Goal: Task Accomplishment & Management: Use online tool/utility

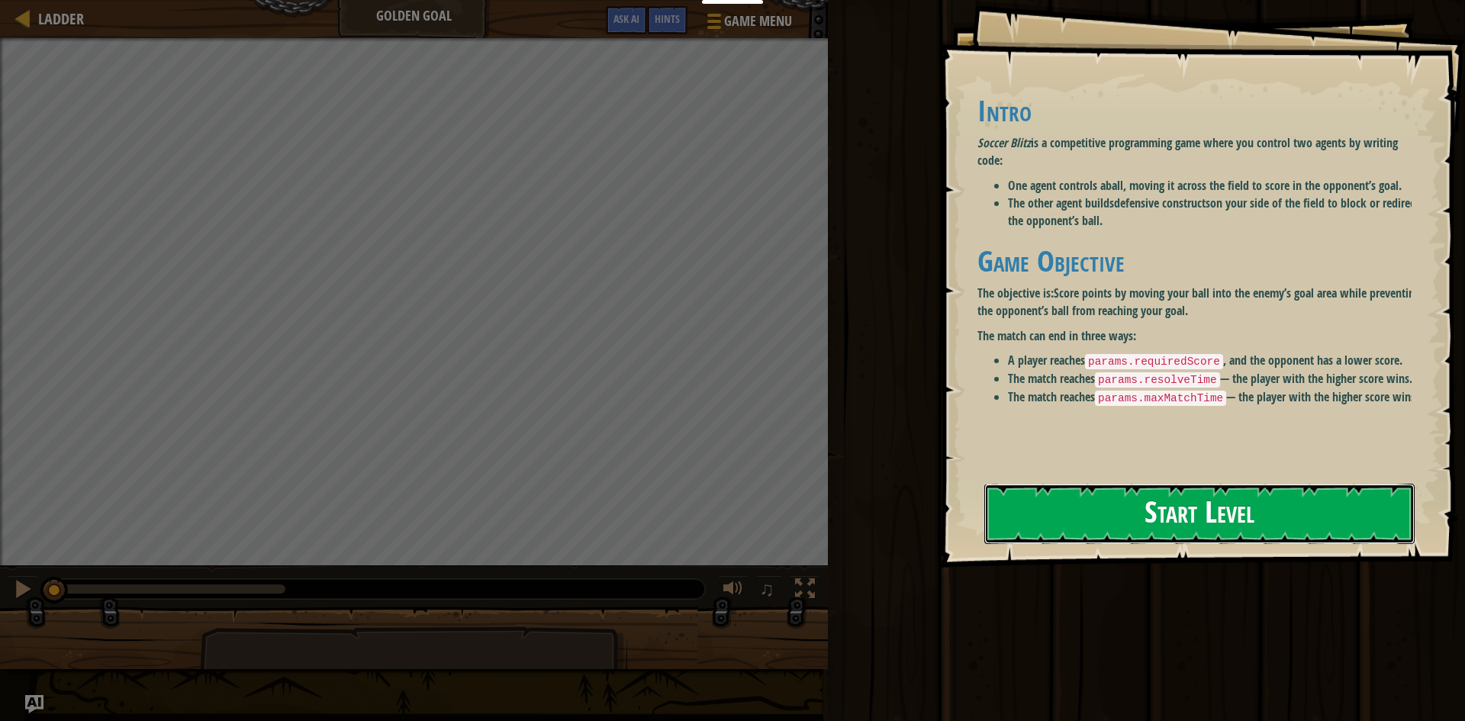
click at [1217, 514] on button "Start Level" at bounding box center [1199, 514] width 430 height 60
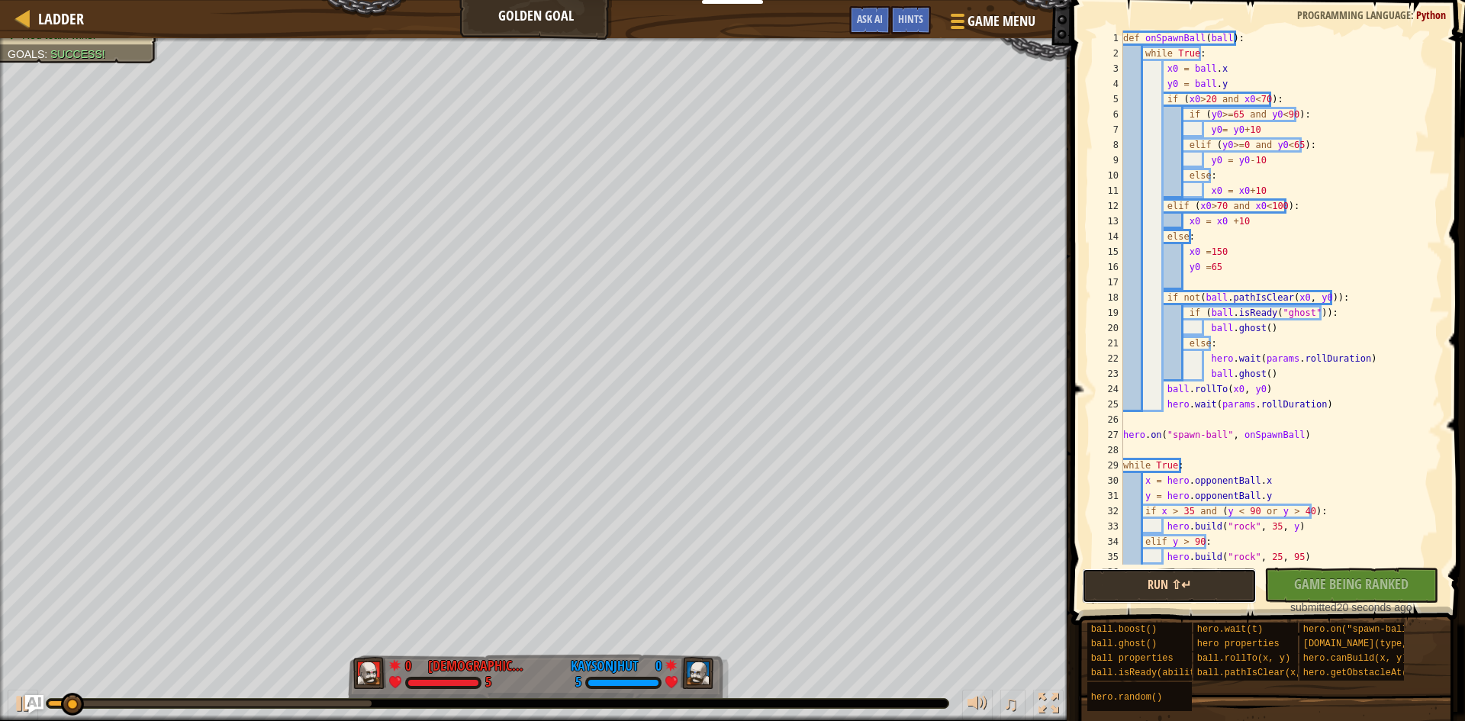
click at [1144, 582] on button "Run ⇧↵" at bounding box center [1169, 585] width 175 height 35
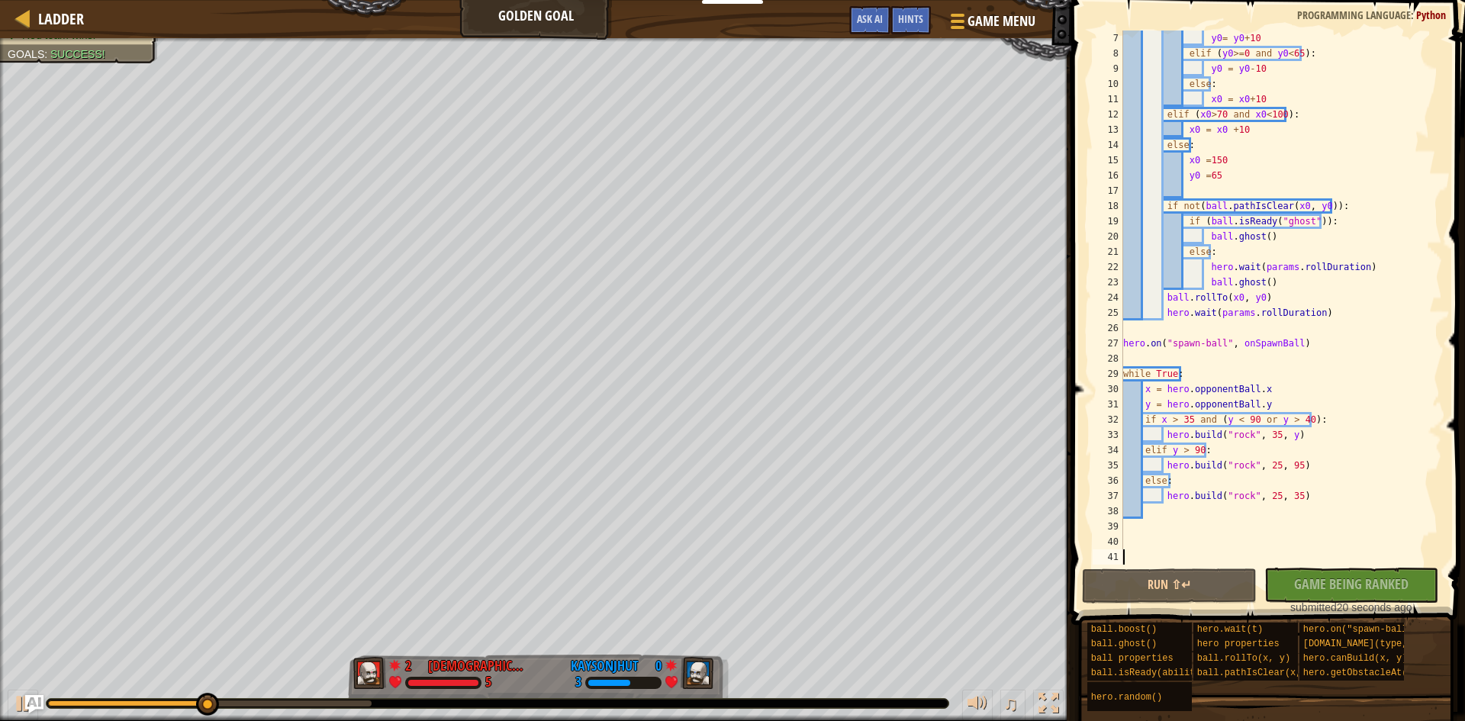
click at [1278, 284] on div "y0 = y0 + 10 elif ( y0 >= 0 and y0 < 65 ) : y0 = y0 - 10 else : x0 = x0 + 10 el…" at bounding box center [1275, 313] width 310 height 564
type textarea "ball.ghost()"
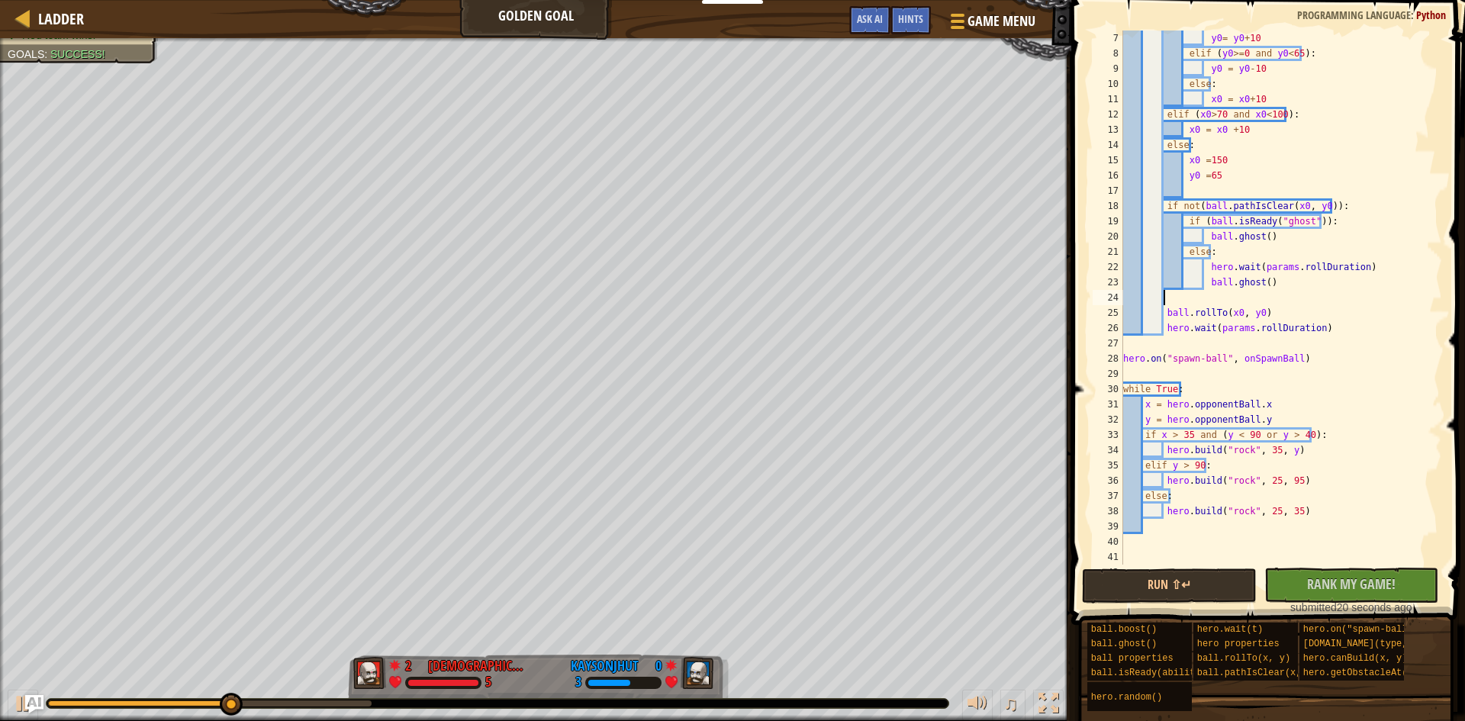
type textarea "u"
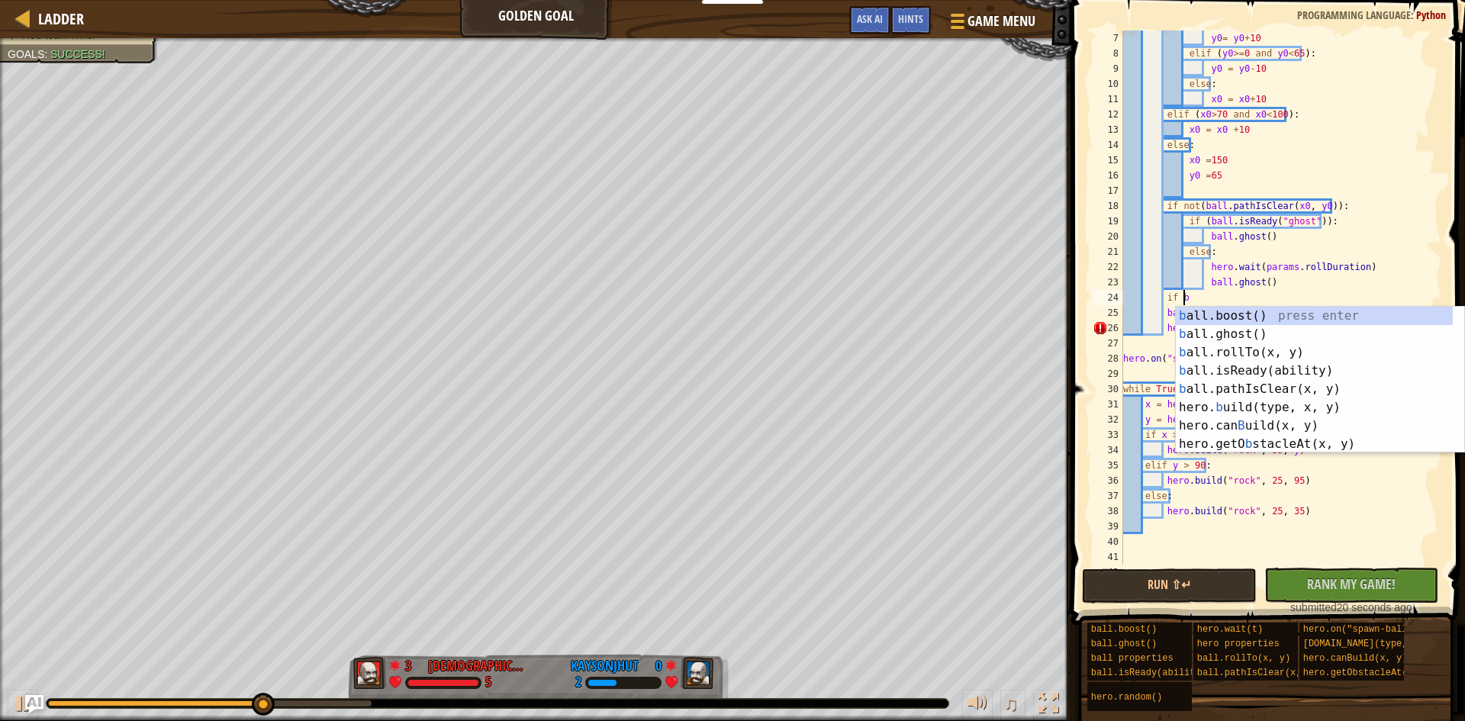
scroll to position [7, 5]
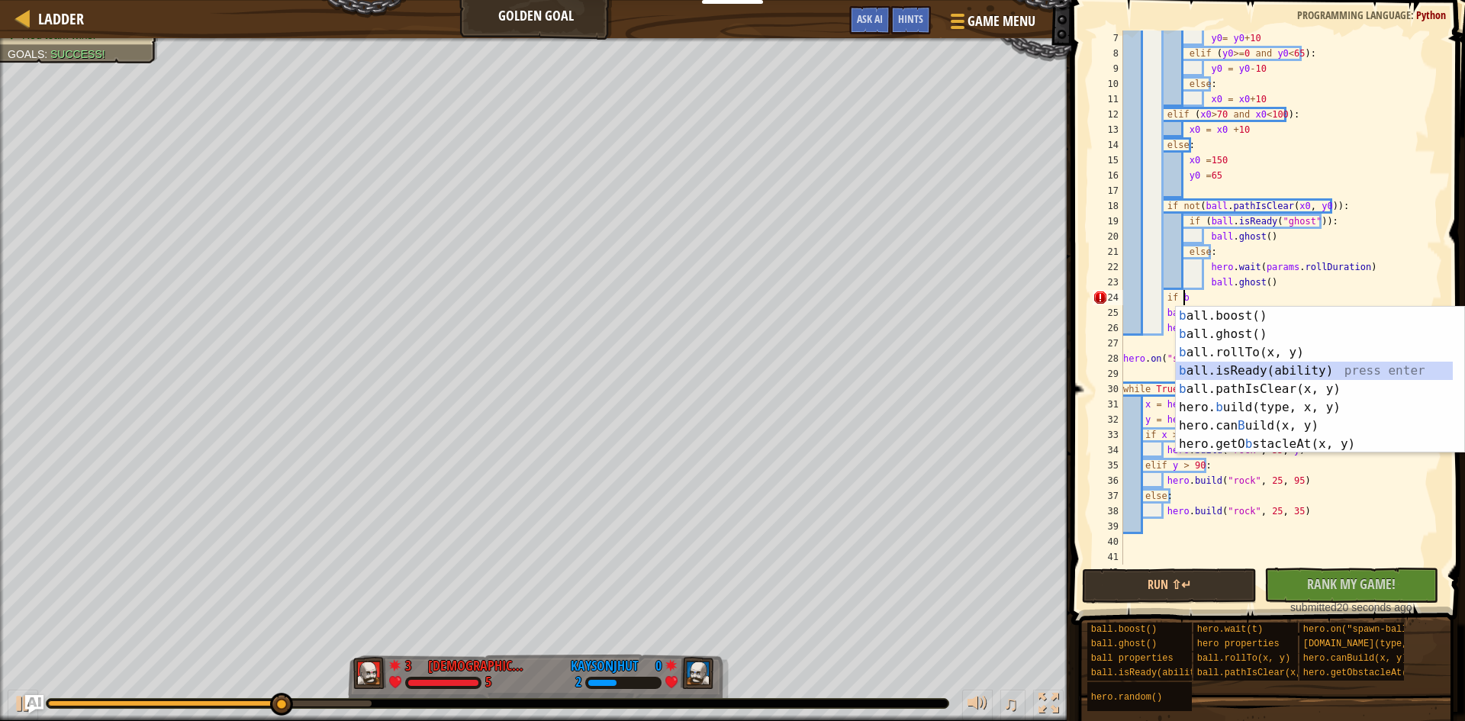
click at [1257, 365] on div "b all.boost() press enter b all.ghost() press enter b all.rollTo(x, y) press en…" at bounding box center [1313, 398] width 277 height 183
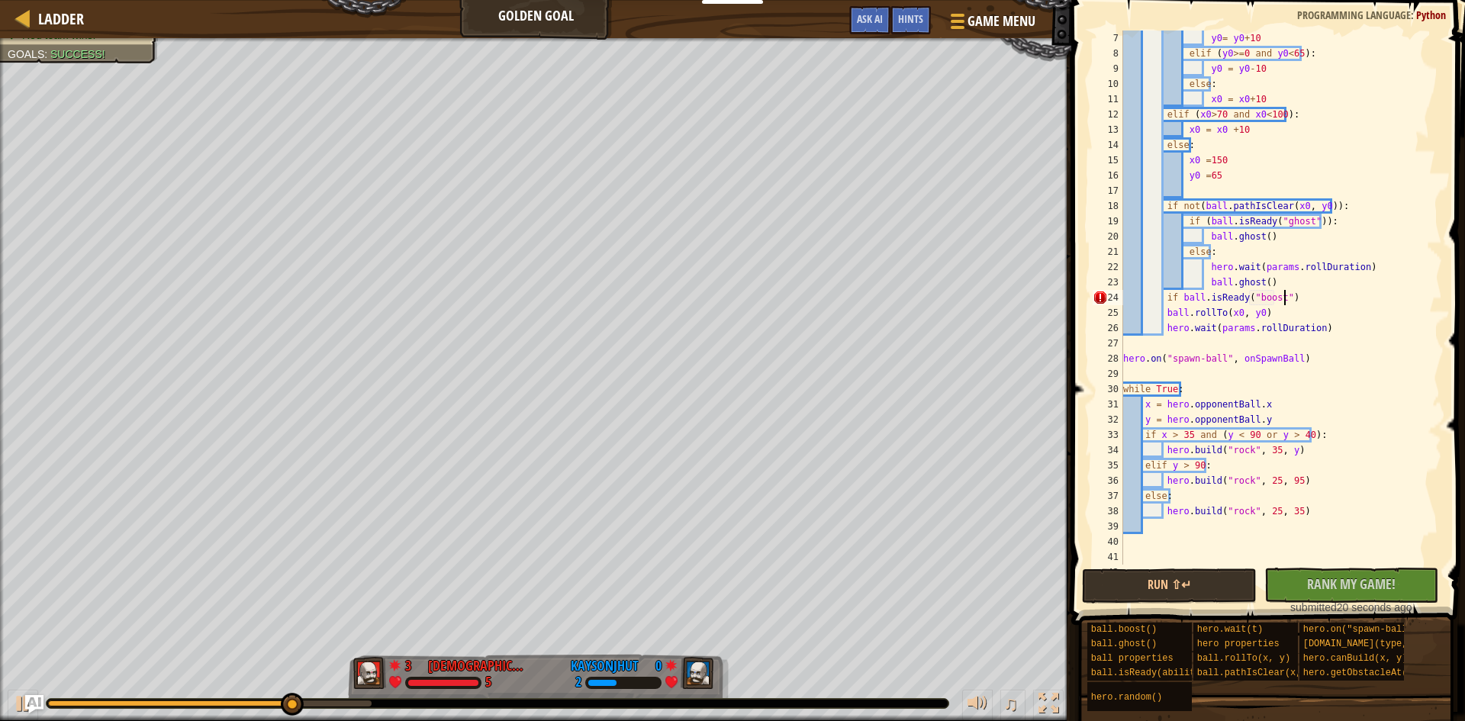
click at [1288, 298] on div "y0 = y0 + 10 elif ( y0 >= 0 and y0 < 65 ) : y0 = y0 - 10 else : x0 = x0 + 10 el…" at bounding box center [1275, 313] width 310 height 564
type textarea "if ball.isReady("boost"):"
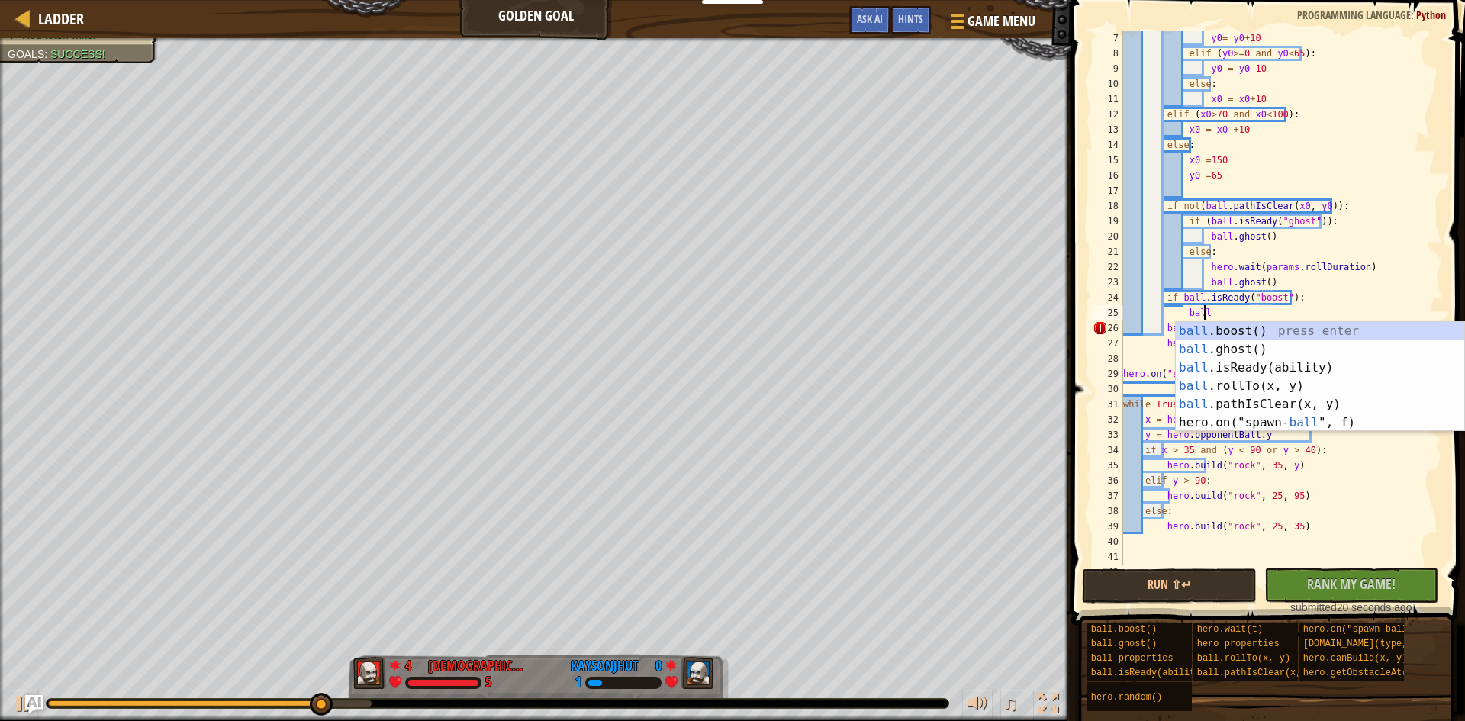
scroll to position [7, 6]
type textarea "ball."
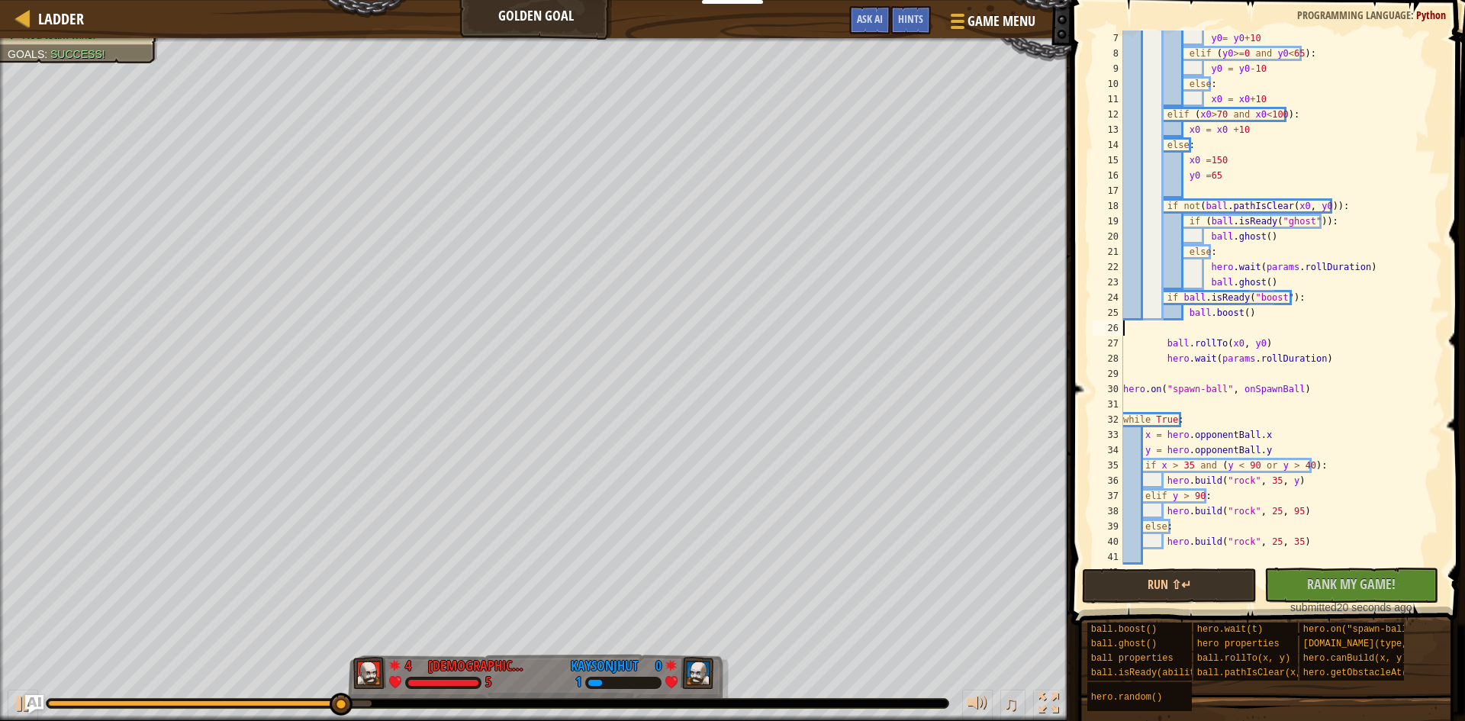
scroll to position [7, 0]
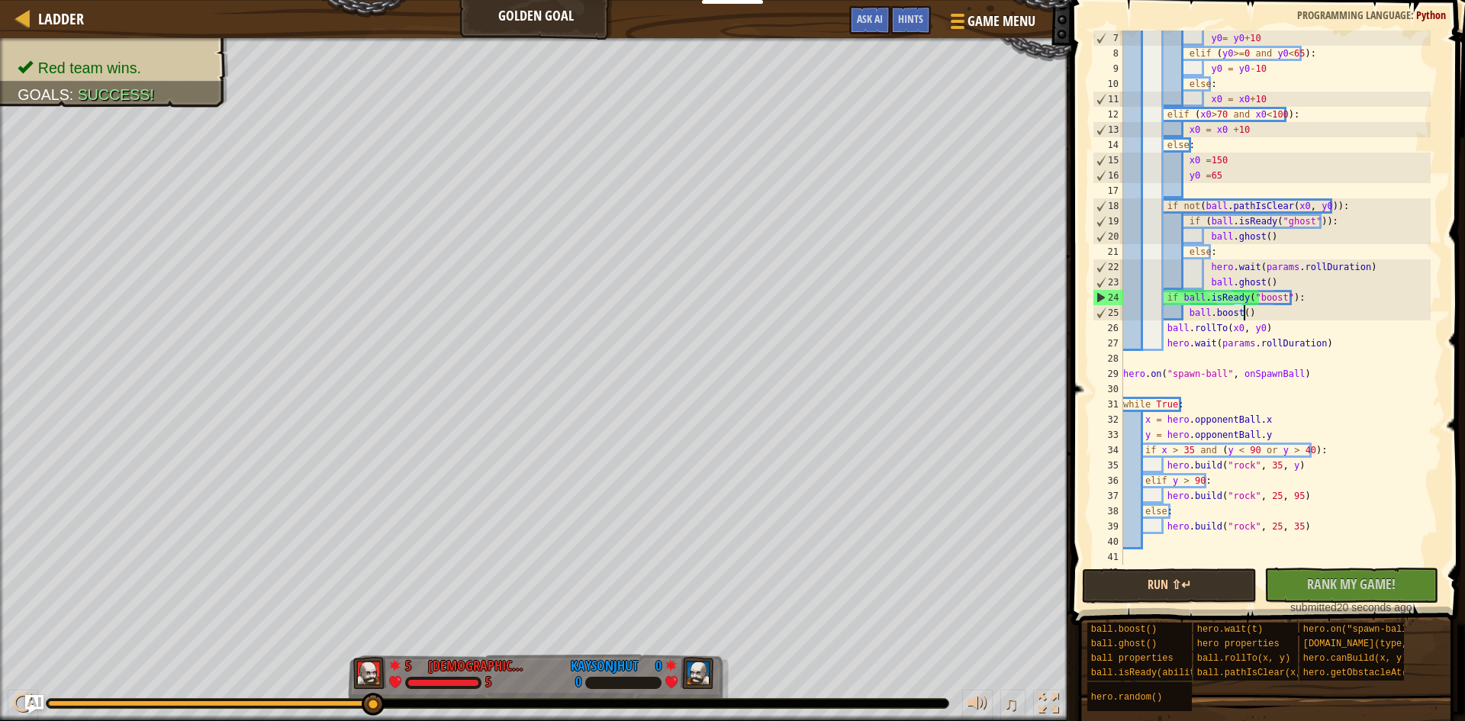
type textarea "ball.boost()"
click at [1195, 584] on button "Run ⇧↵" at bounding box center [1169, 585] width 175 height 35
